Goal: Check status: Check status

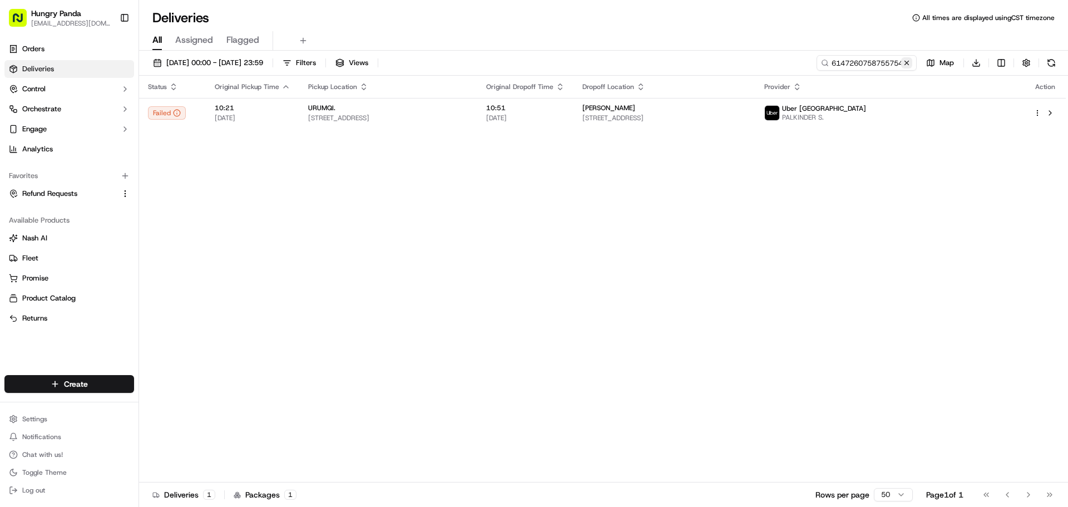
click at [910, 62] on button at bounding box center [906, 62] width 11 height 11
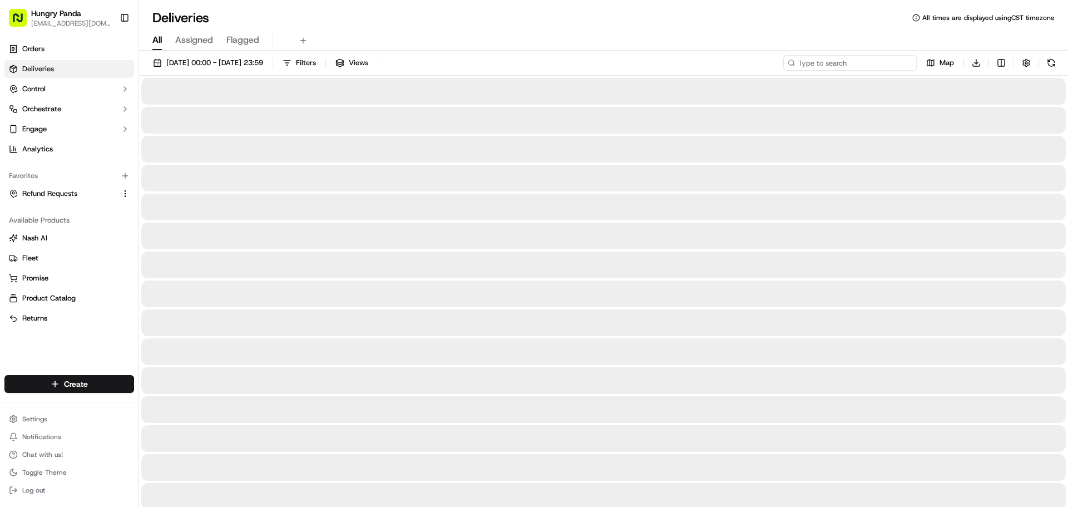
click at [910, 62] on input at bounding box center [849, 63] width 133 height 16
paste input "376223201835472149623"
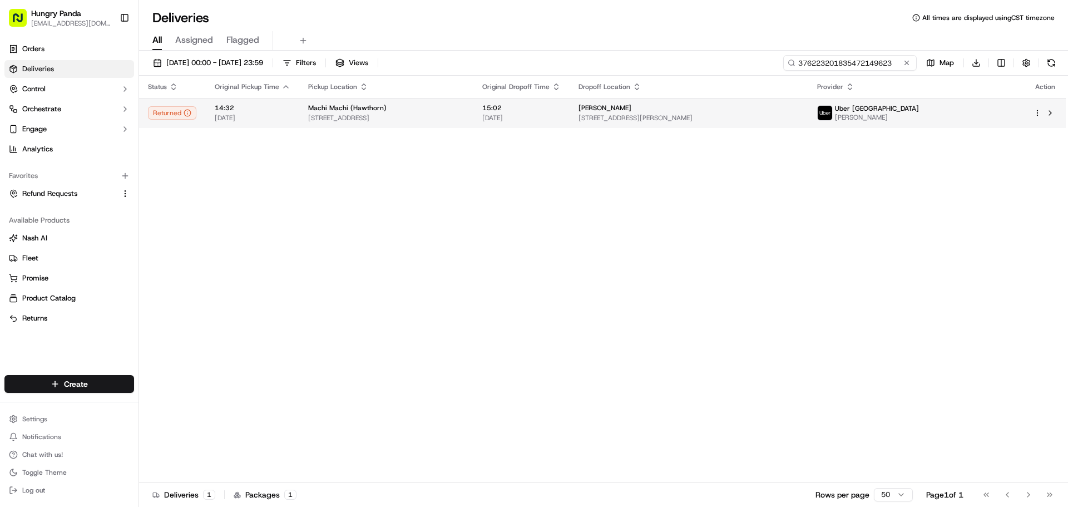
type input "376223201835472149623"
click at [570, 114] on td "15:02 [DATE]" at bounding box center [521, 113] width 96 height 30
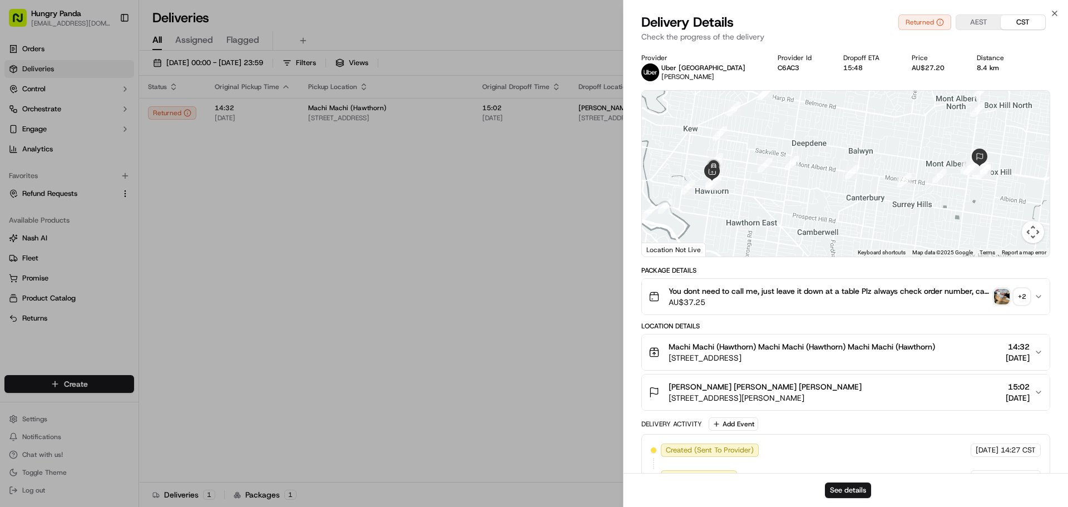
drag, startPoint x: 1034, startPoint y: 302, endPoint x: 1017, endPoint y: 298, distance: 17.7
click at [1034, 302] on button "You dont need to call me, just leave it down at a table Plz always check order …" at bounding box center [846, 297] width 408 height 36
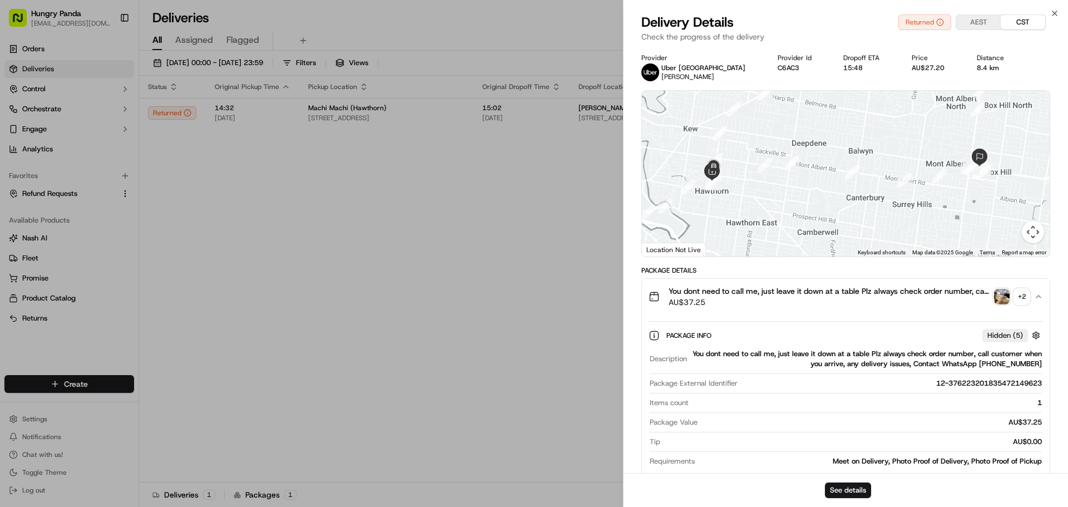
click at [1001, 299] on img "button" at bounding box center [1002, 297] width 16 height 16
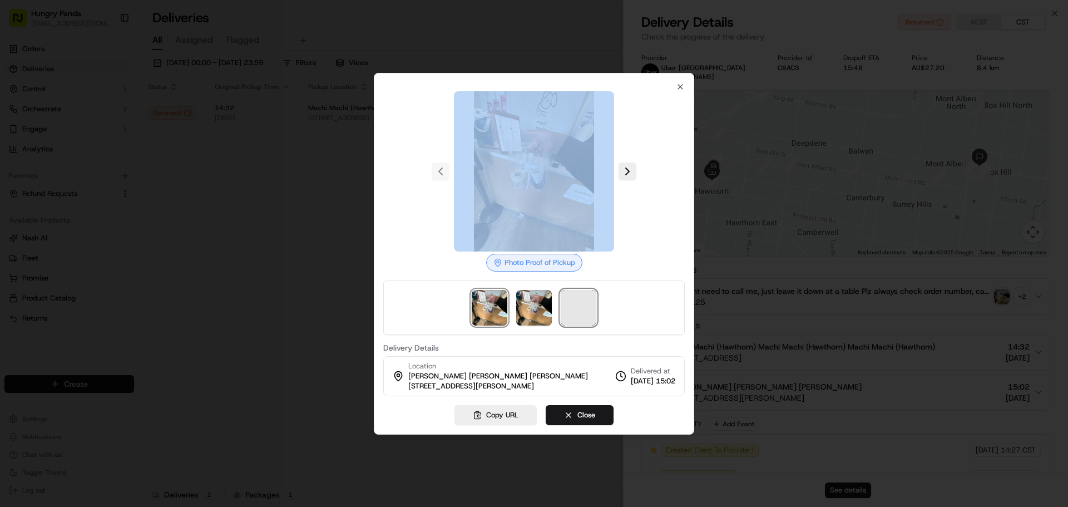
click at [585, 301] on span at bounding box center [579, 308] width 36 height 36
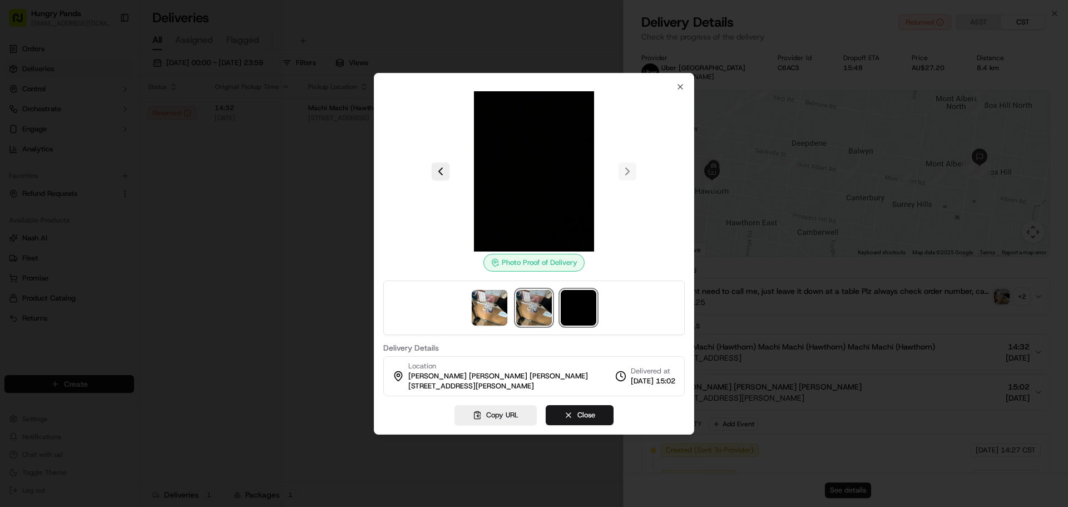
click at [539, 308] on img at bounding box center [534, 308] width 36 height 36
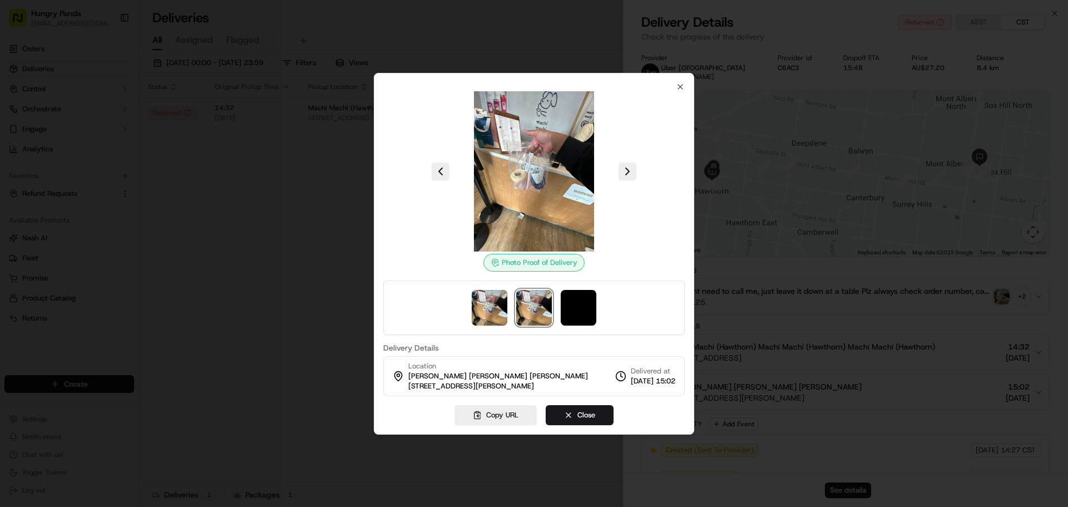
click at [508, 306] on div at bounding box center [533, 307] width 301 height 55
click at [546, 310] on img at bounding box center [534, 308] width 36 height 36
click at [590, 315] on img at bounding box center [579, 308] width 36 height 36
